Goal: Transaction & Acquisition: Purchase product/service

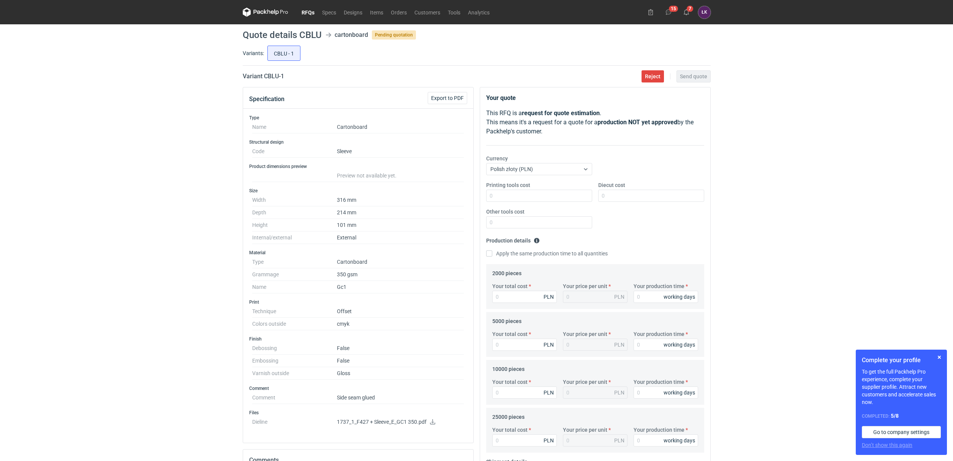
scroll to position [57, 0]
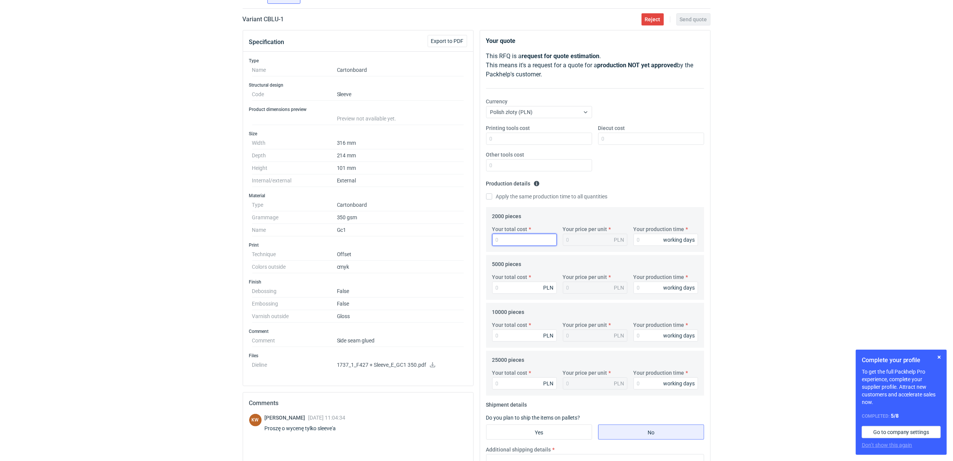
click at [520, 243] on input "Your total cost" at bounding box center [524, 240] width 65 height 12
type input "3900"
type input "1.95"
type input "3900"
click at [639, 236] on input "Your production time" at bounding box center [666, 240] width 65 height 12
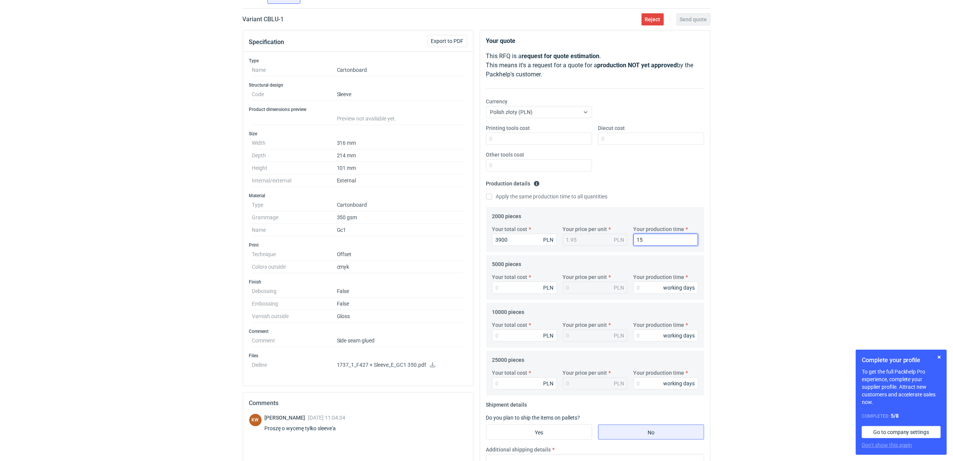
type input "15"
click at [543, 194] on label "Apply the same production time to all quantities" at bounding box center [547, 197] width 122 height 8
click at [492, 194] on input "Apply the same production time to all quantities" at bounding box center [489, 196] width 6 height 6
checkbox input "true"
type input "15"
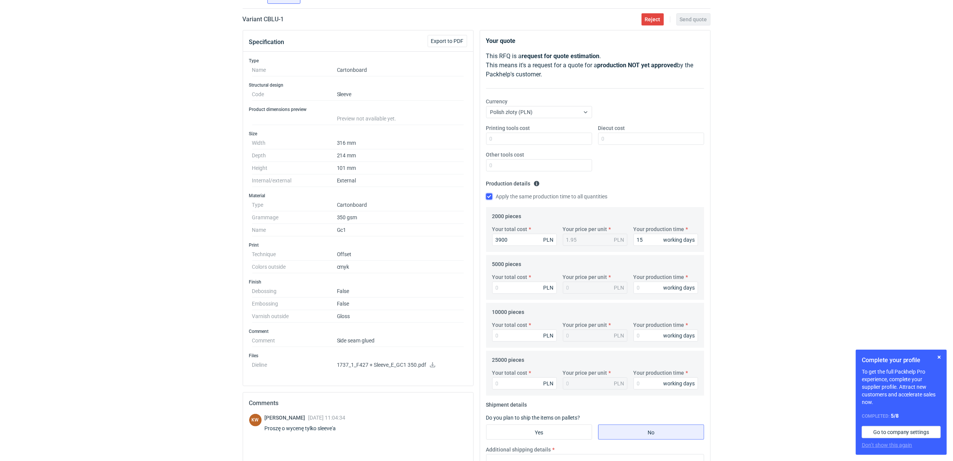
type input "15"
click at [516, 283] on input "Your total cost" at bounding box center [524, 288] width 65 height 12
type input "5750"
type input "1.15"
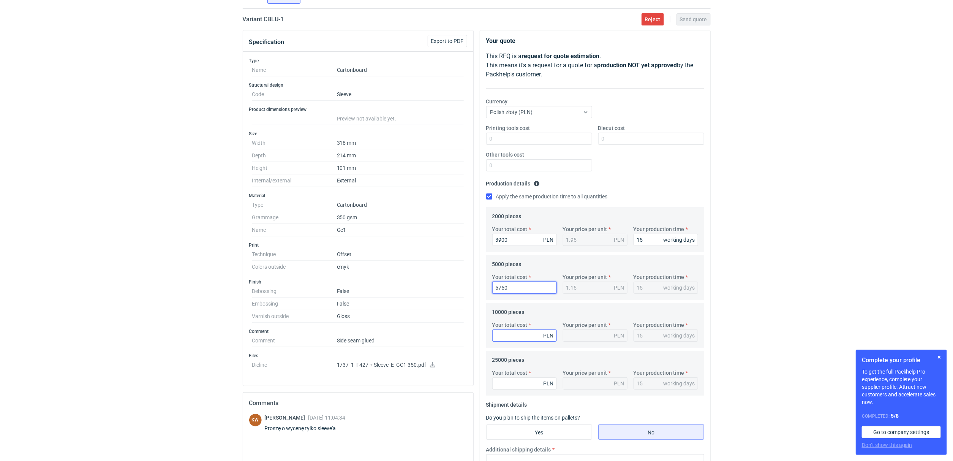
type input "5750"
click at [514, 337] on input "Your total cost" at bounding box center [524, 335] width 65 height 12
type input "8950"
type input "0.9"
type input "8950"
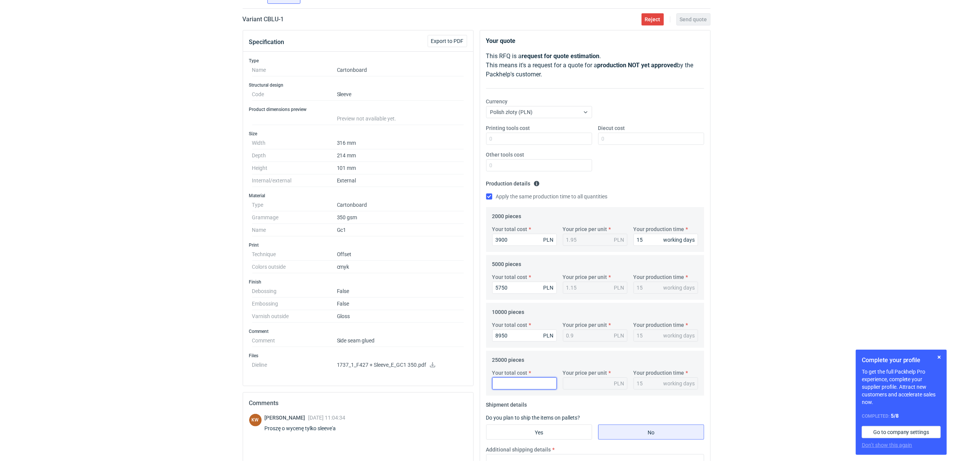
click at [508, 389] on input "Your total cost" at bounding box center [524, 383] width 65 height 12
type input "184"
type input "0.01"
type input "18425"
type input "0.74"
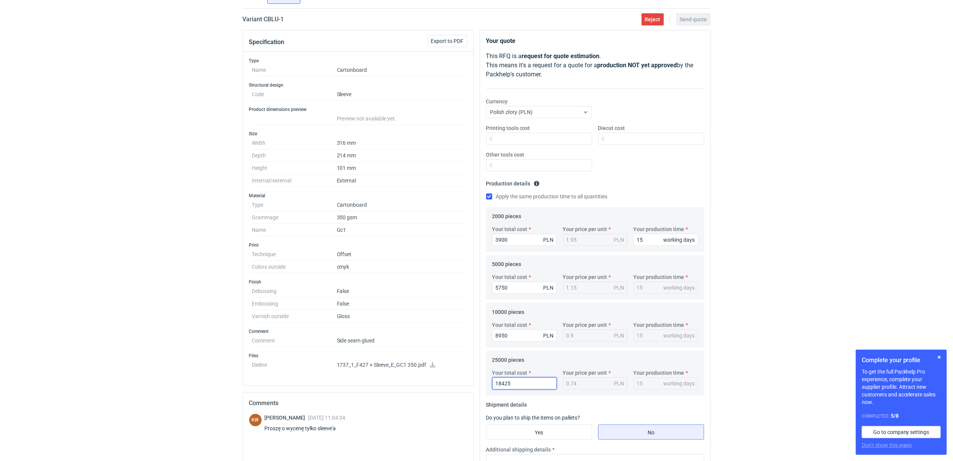
type input "18425"
click at [814, 266] on div "RFQs Specs Designs Items Orders Customers Tools Analytics 15 7 [PERSON_NAME] Ko…" at bounding box center [476, 173] width 953 height 461
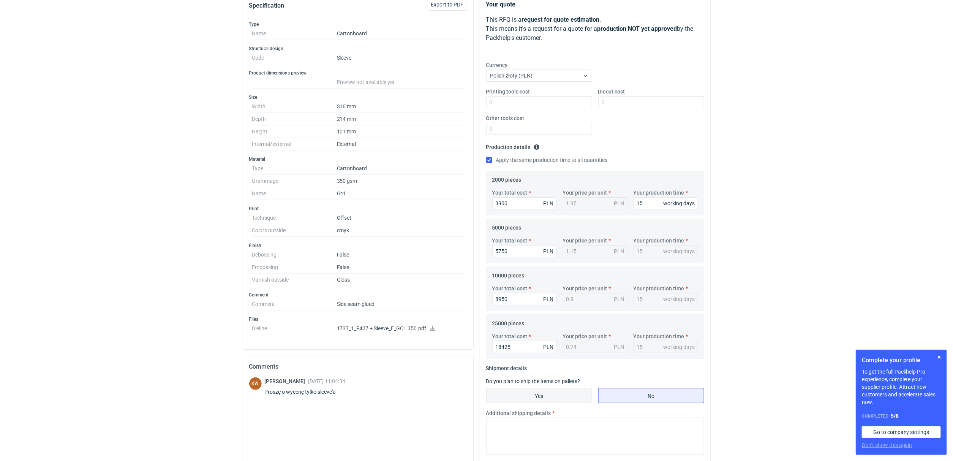
scroll to position [114, 0]
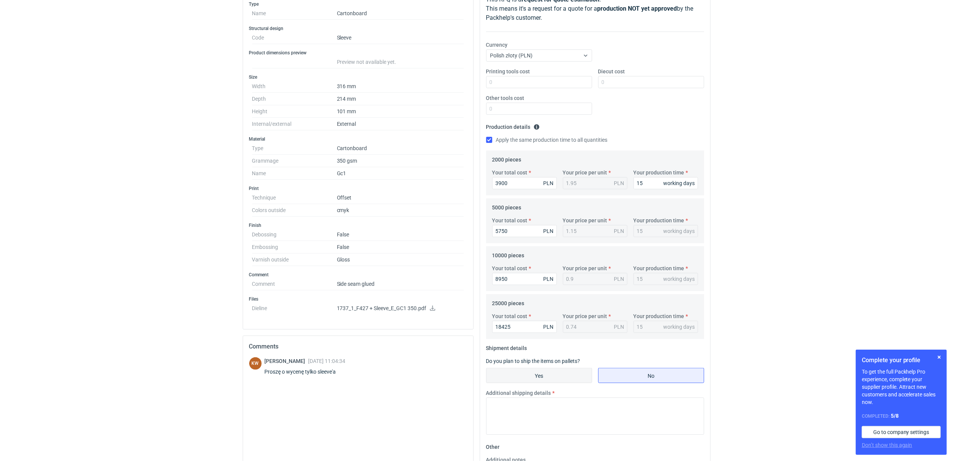
click at [548, 375] on input "Yes" at bounding box center [539, 375] width 105 height 14
radio input "true"
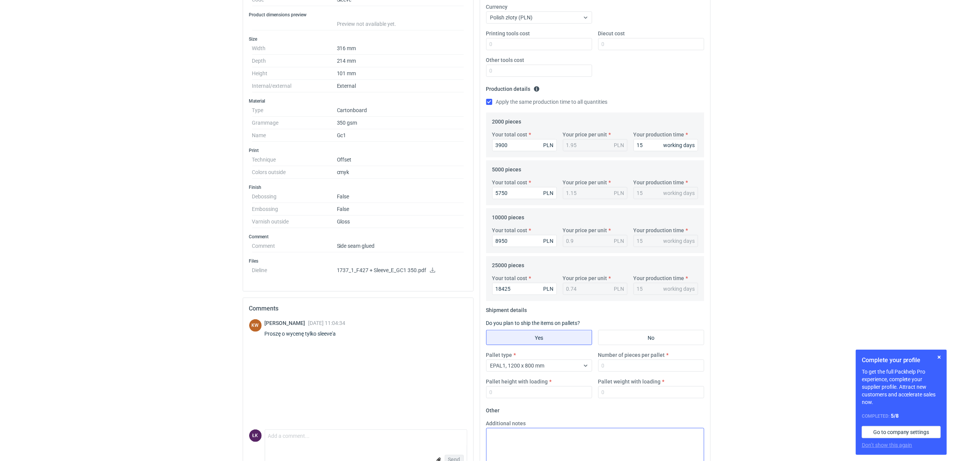
scroll to position [171, 0]
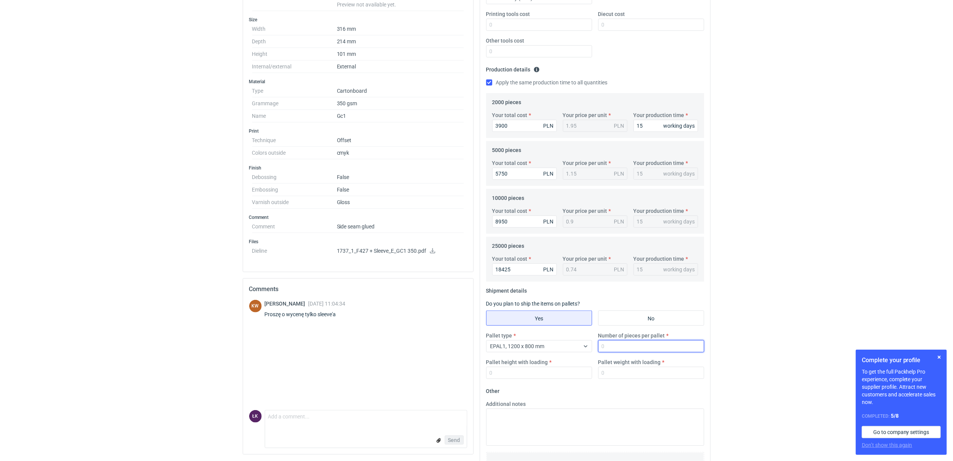
click at [612, 349] on input "Number of pieces per pallet" at bounding box center [651, 346] width 106 height 12
type input "3000"
click at [617, 378] on input "Pallet weight with loading" at bounding box center [651, 373] width 106 height 12
type input "300"
click at [546, 379] on input "Pallet height with loading" at bounding box center [539, 373] width 106 height 12
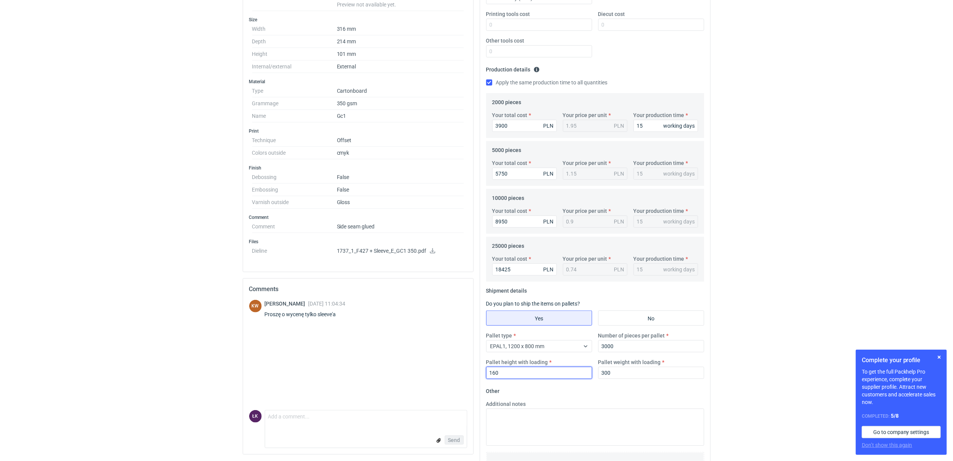
type input "160"
click at [739, 276] on div "RFQs Specs Designs Items Orders Customers Tools Analytics 15 7 [PERSON_NAME] Ko…" at bounding box center [476, 59] width 953 height 461
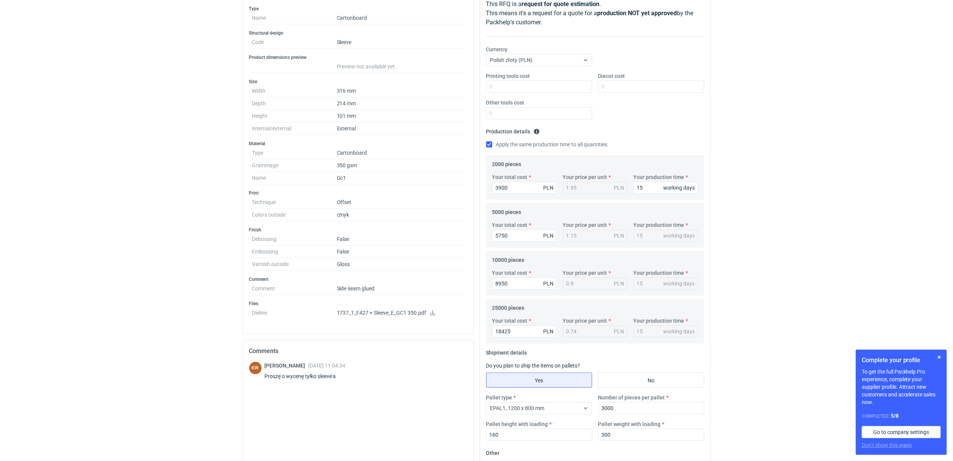
scroll to position [57, 0]
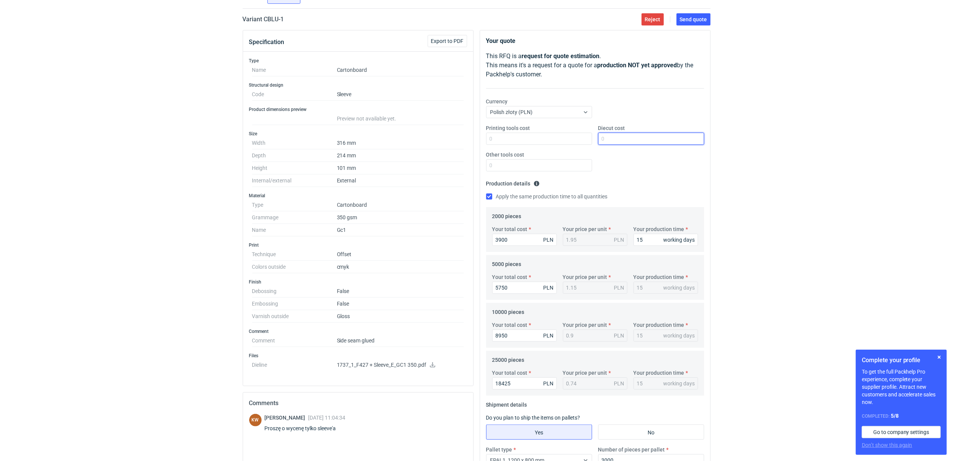
click at [634, 141] on input "Diecut cost" at bounding box center [651, 139] width 106 height 12
type input "1100"
click at [782, 138] on div "RFQs Specs Designs Items Orders Customers Tools Analytics 15 7 [PERSON_NAME] Ko…" at bounding box center [476, 173] width 953 height 461
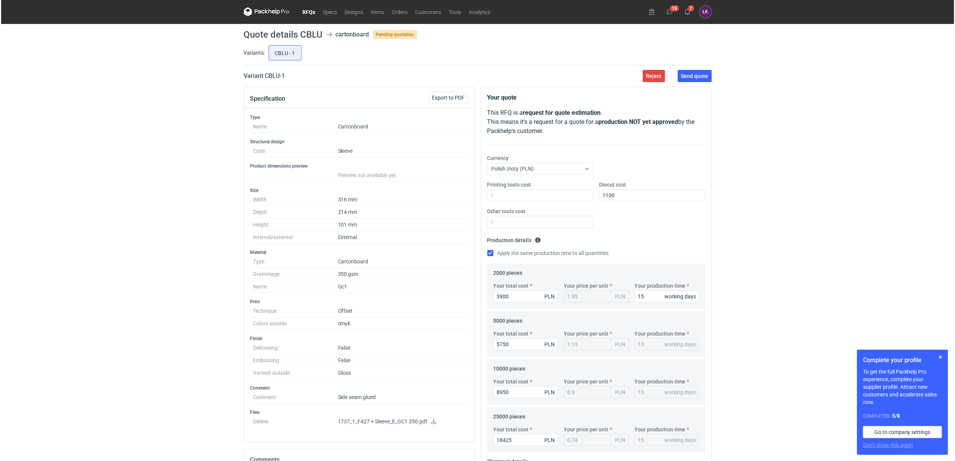
scroll to position [0, 0]
click at [693, 78] on span "Send quote" at bounding box center [693, 76] width 27 height 5
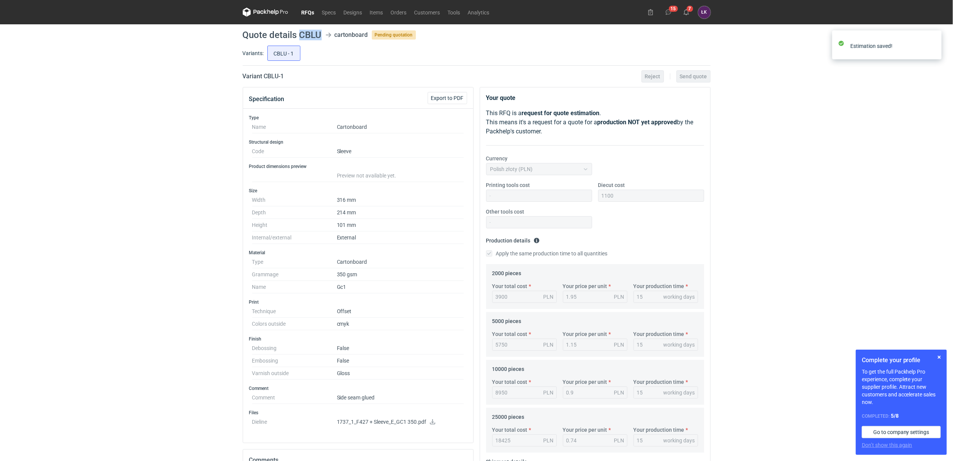
drag, startPoint x: 300, startPoint y: 35, endPoint x: 323, endPoint y: 35, distance: 22.4
click at [323, 35] on header "Quote details CBLU cartonboard Pending quotation" at bounding box center [477, 34] width 468 height 9
copy h1 "CBLU"
click at [310, 13] on link "RFQs" at bounding box center [308, 12] width 21 height 9
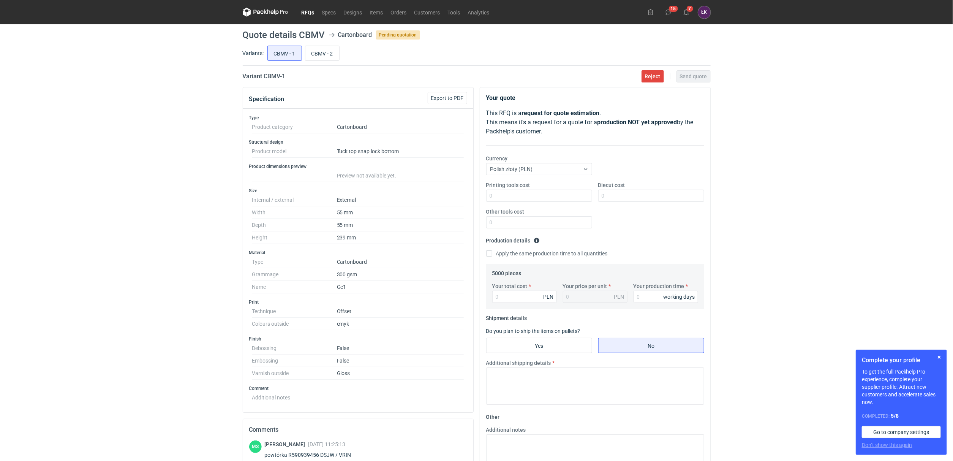
click at [304, 13] on link "RFQs" at bounding box center [308, 12] width 21 height 9
